Goal: Task Accomplishment & Management: Manage account settings

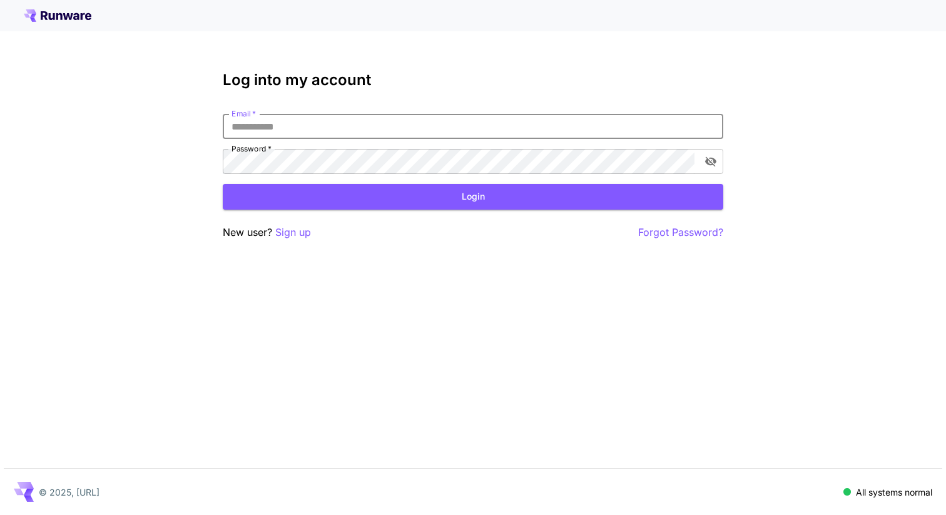
click at [444, 133] on input "Email   *" at bounding box center [473, 126] width 501 height 25
type input "**********"
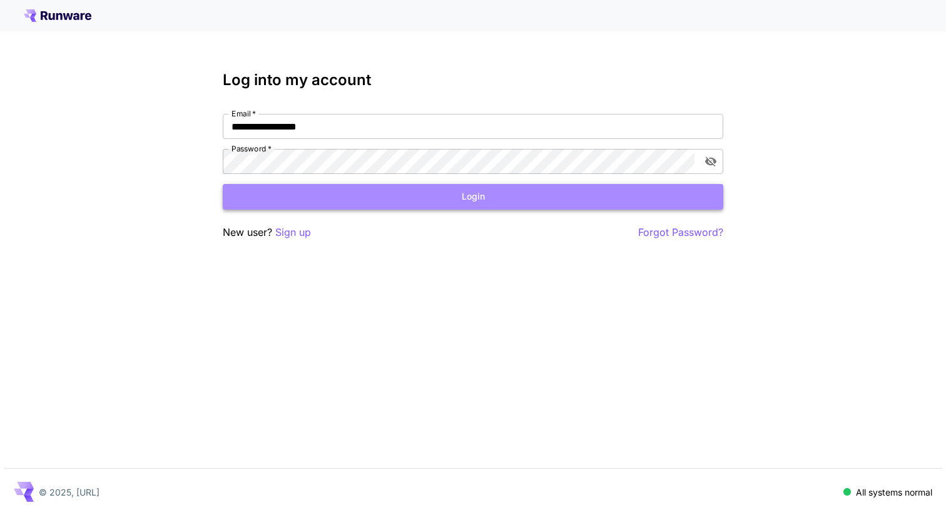
click at [338, 199] on button "Login" at bounding box center [473, 197] width 501 height 26
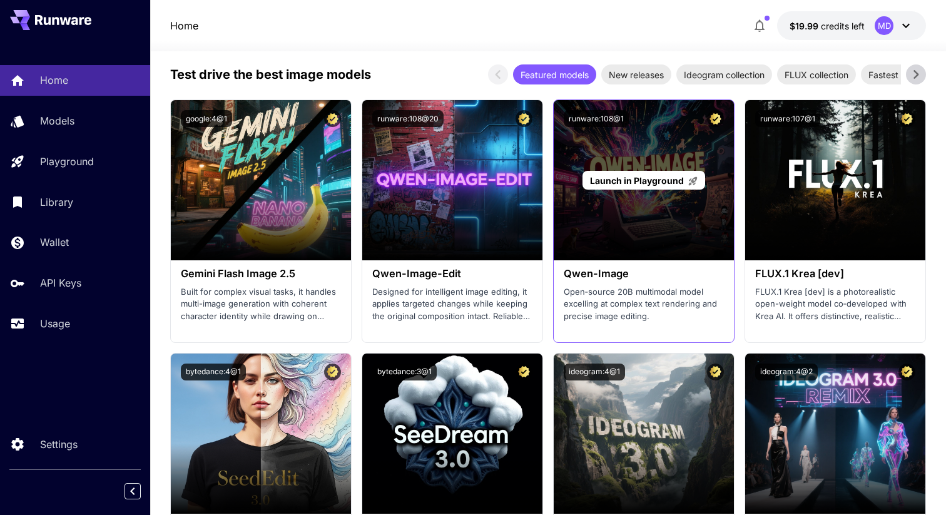
scroll to position [1548, 0]
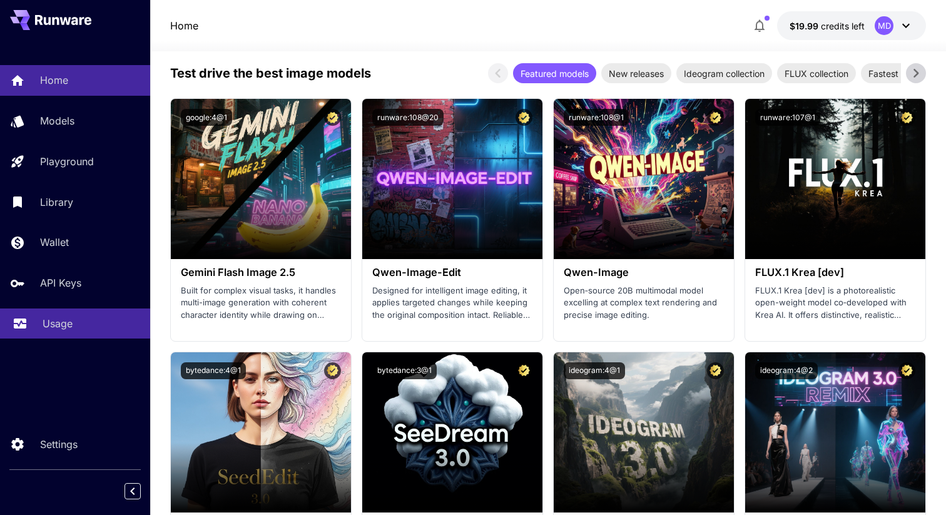
click at [78, 324] on div "Usage" at bounding box center [92, 323] width 98 height 15
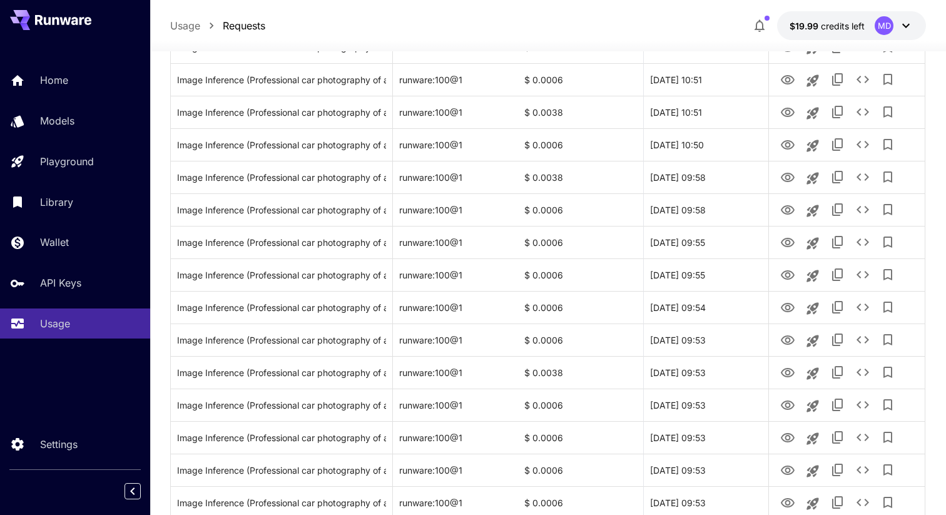
scroll to position [462, 0]
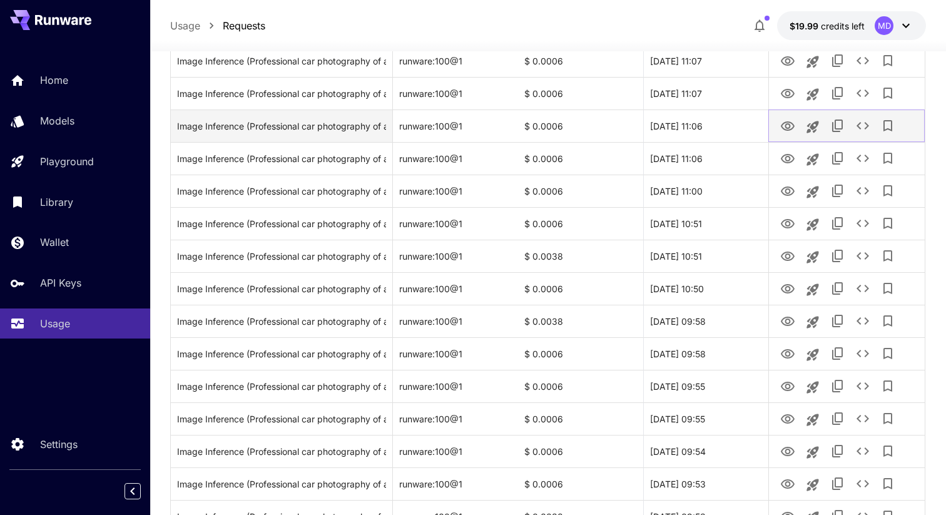
click at [785, 125] on icon "View Image" at bounding box center [788, 125] width 14 height 9
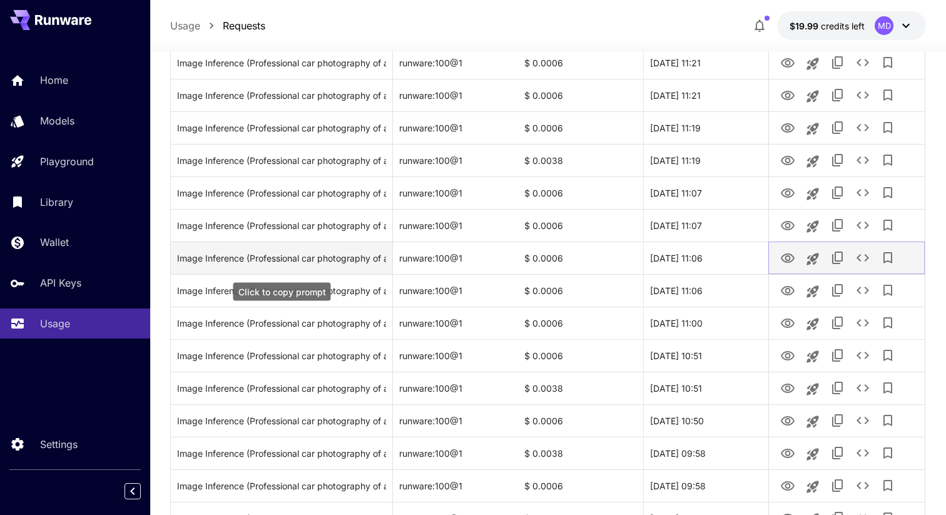
scroll to position [294, 0]
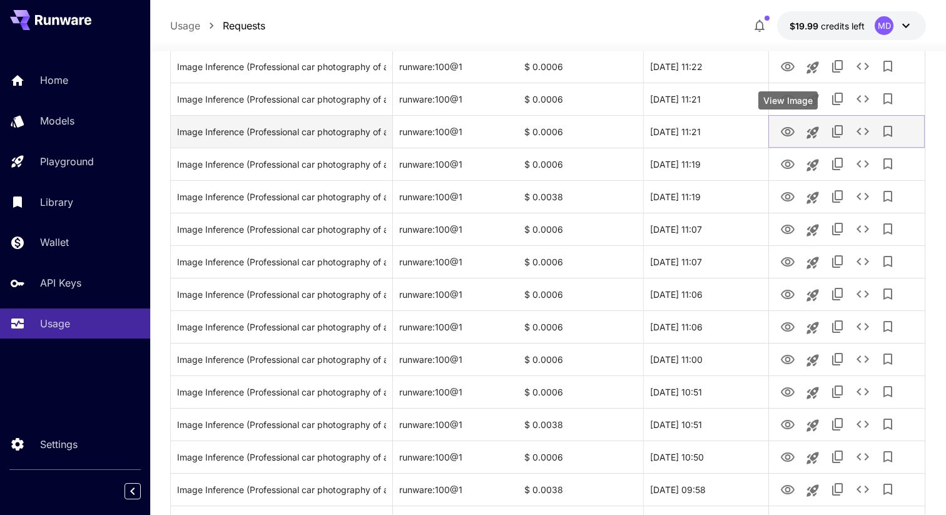
click at [783, 127] on icon "View Image" at bounding box center [787, 132] width 15 height 15
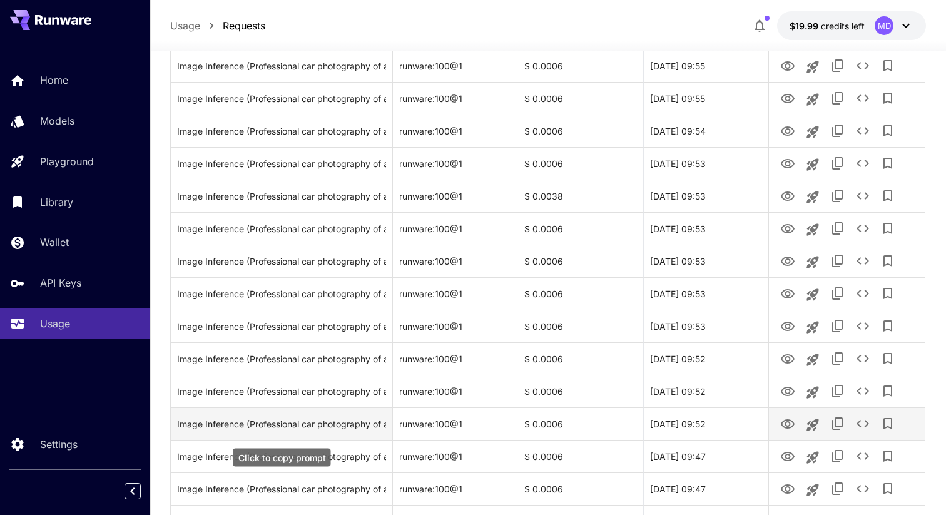
scroll to position [783, 0]
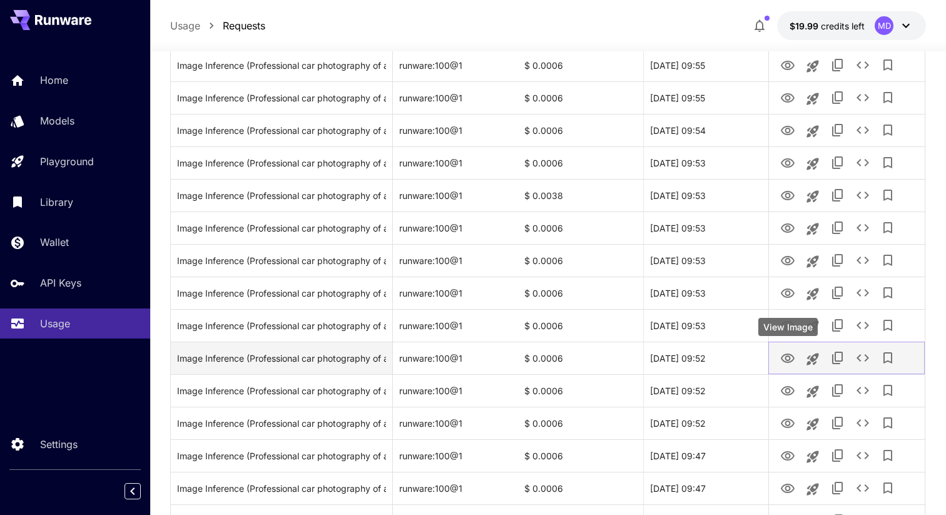
click at [790, 360] on icon "View Image" at bounding box center [787, 358] width 15 height 15
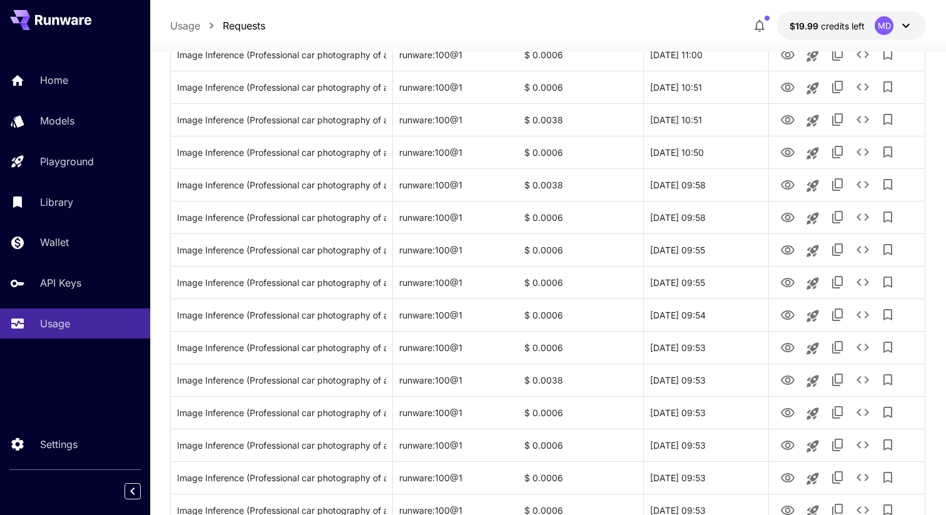
scroll to position [597, 0]
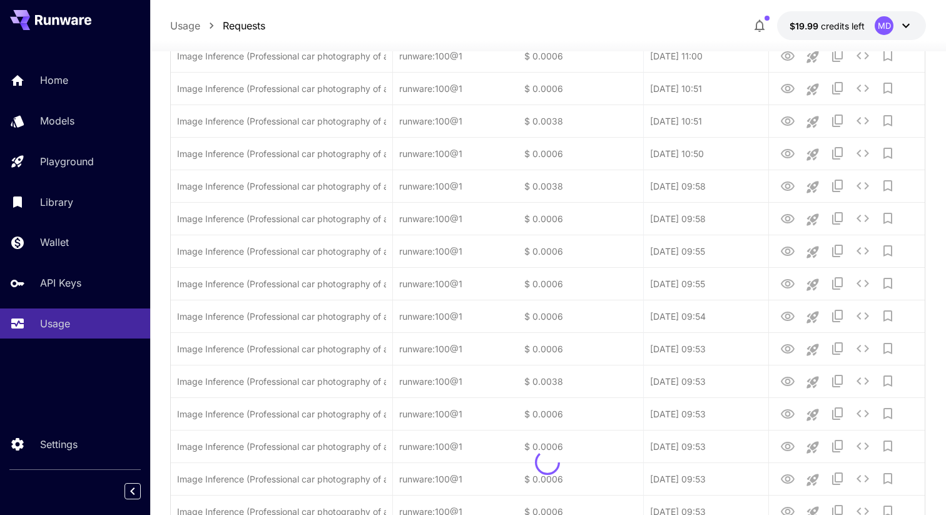
click at [765, 23] on icon "button" at bounding box center [759, 25] width 15 height 15
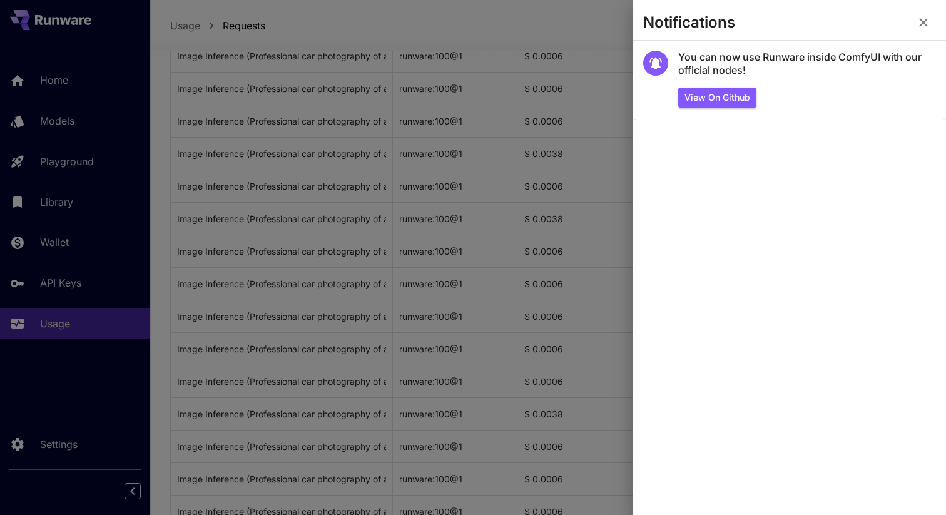
click at [926, 21] on icon "button" at bounding box center [923, 22] width 9 height 9
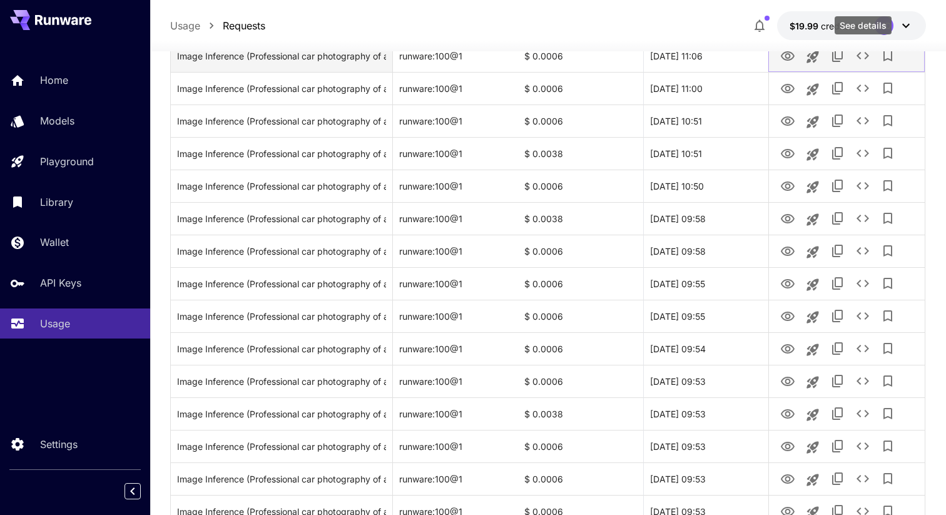
click at [864, 53] on icon "See details" at bounding box center [863, 55] width 15 height 15
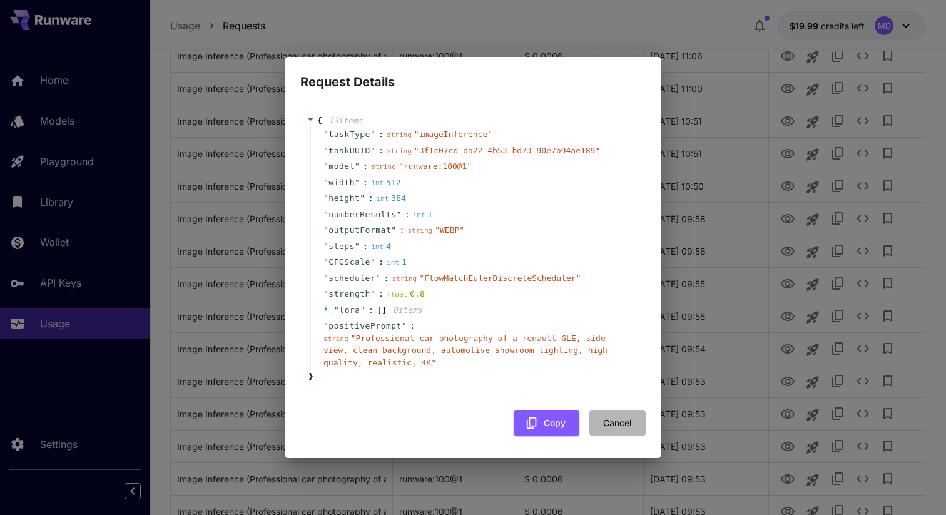
click at [616, 424] on button "Cancel" at bounding box center [618, 424] width 56 height 26
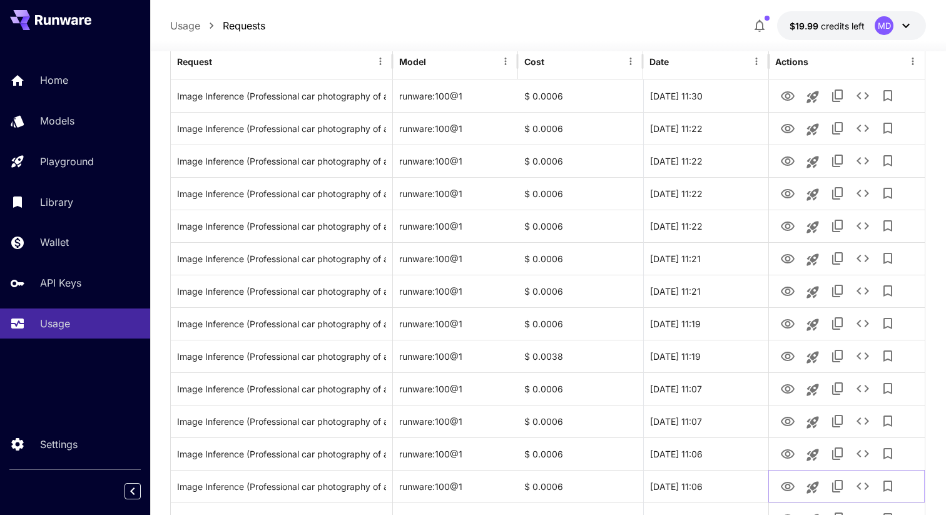
scroll to position [0, 0]
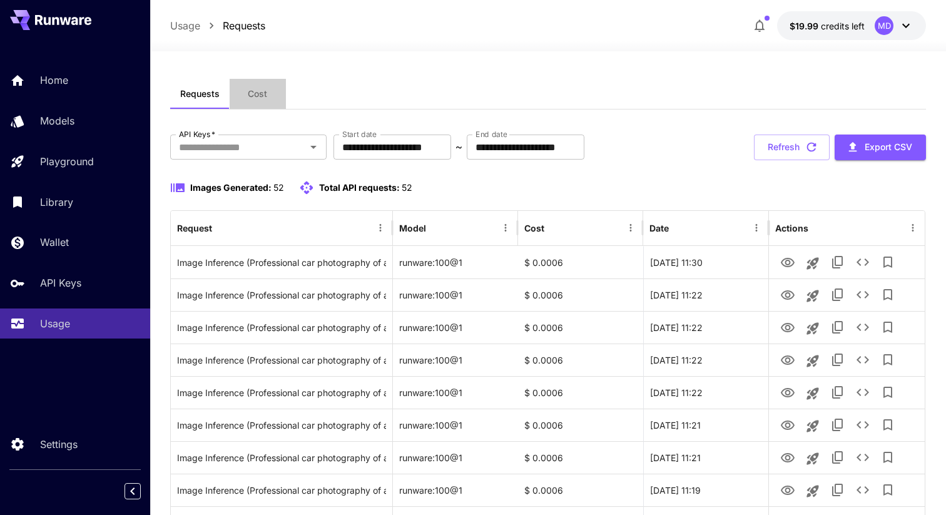
click at [268, 91] on button "Cost" at bounding box center [258, 94] width 56 height 30
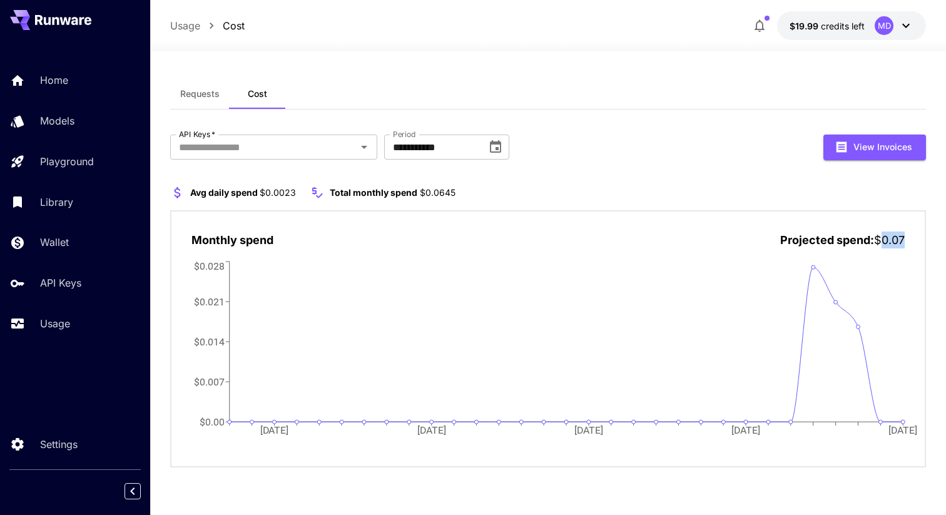
drag, startPoint x: 882, startPoint y: 245, endPoint x: 939, endPoint y: 245, distance: 57.0
click at [939, 245] on section "**********" at bounding box center [548, 283] width 796 height 464
click at [205, 88] on span "Requests" at bounding box center [199, 93] width 39 height 11
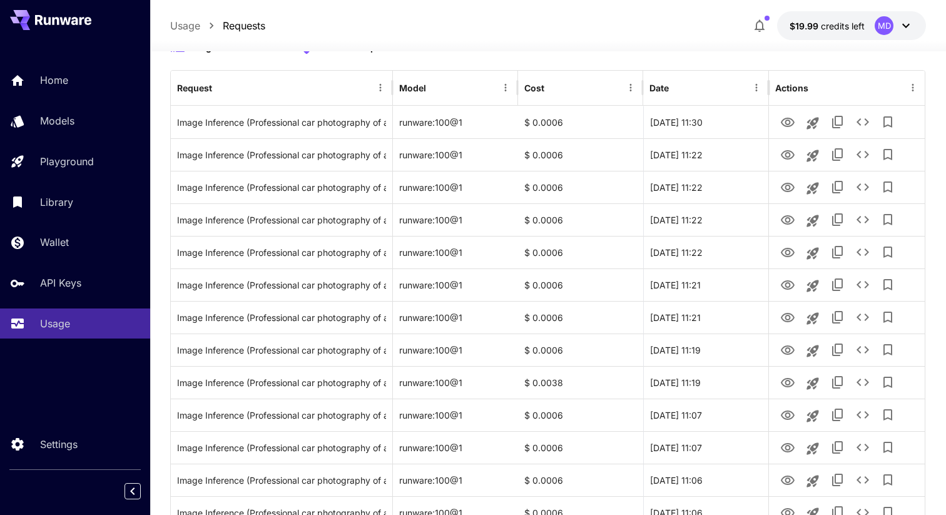
scroll to position [144, 0]
